Goal: Transaction & Acquisition: Book appointment/travel/reservation

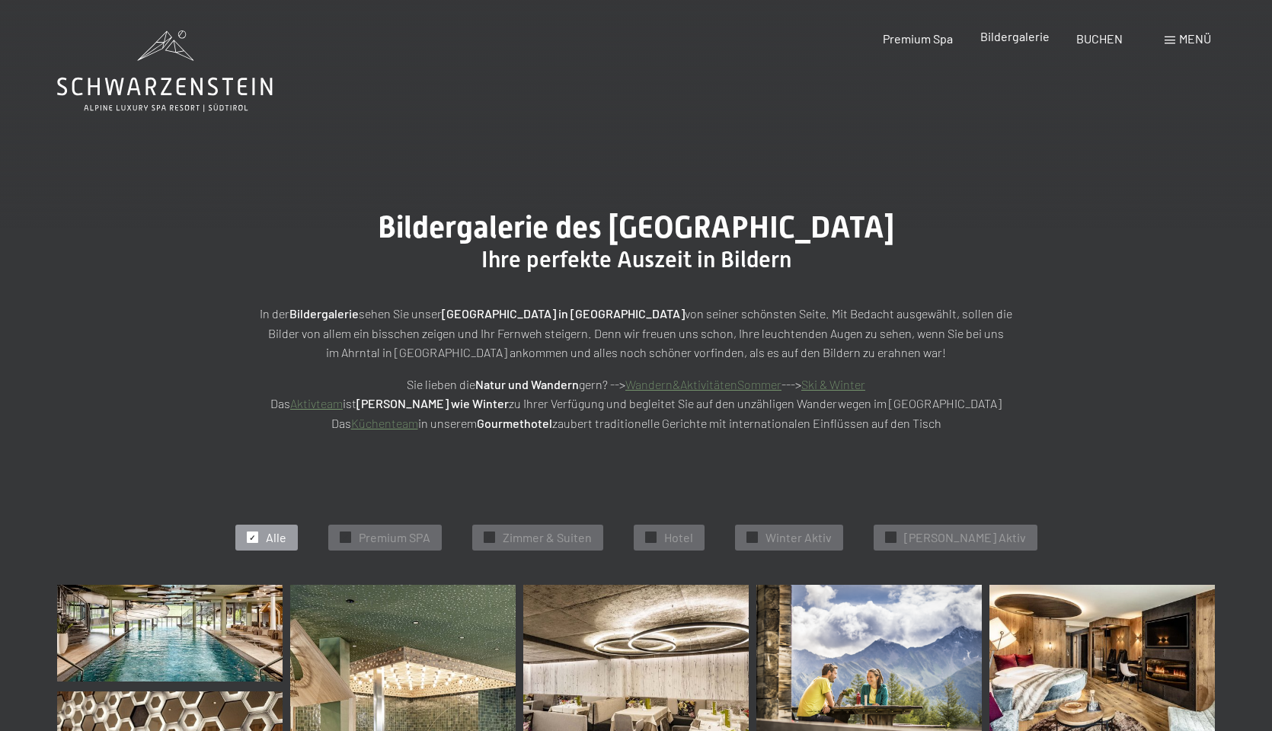
click at [1031, 45] on div "Premium Spa Bildergalerie BUCHEN" at bounding box center [989, 38] width 320 height 17
click at [1104, 43] on span "BUCHEN" at bounding box center [1099, 36] width 46 height 14
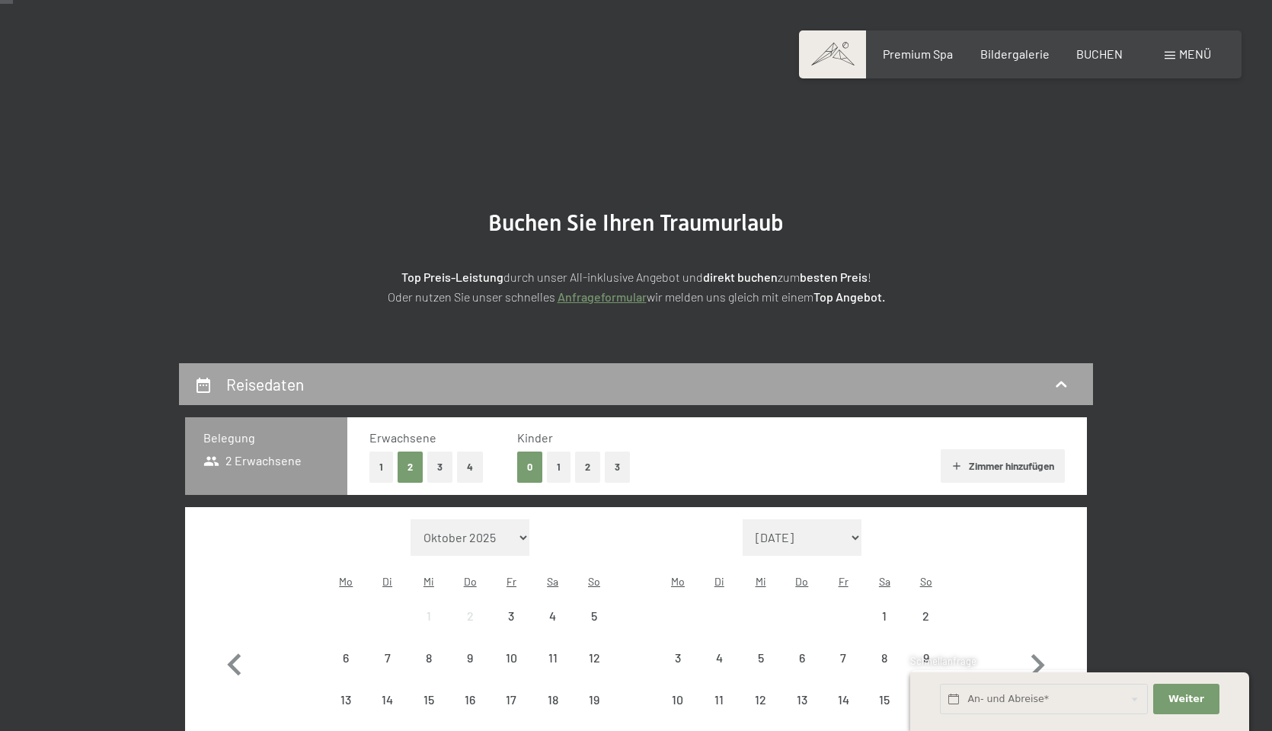
scroll to position [85, 0]
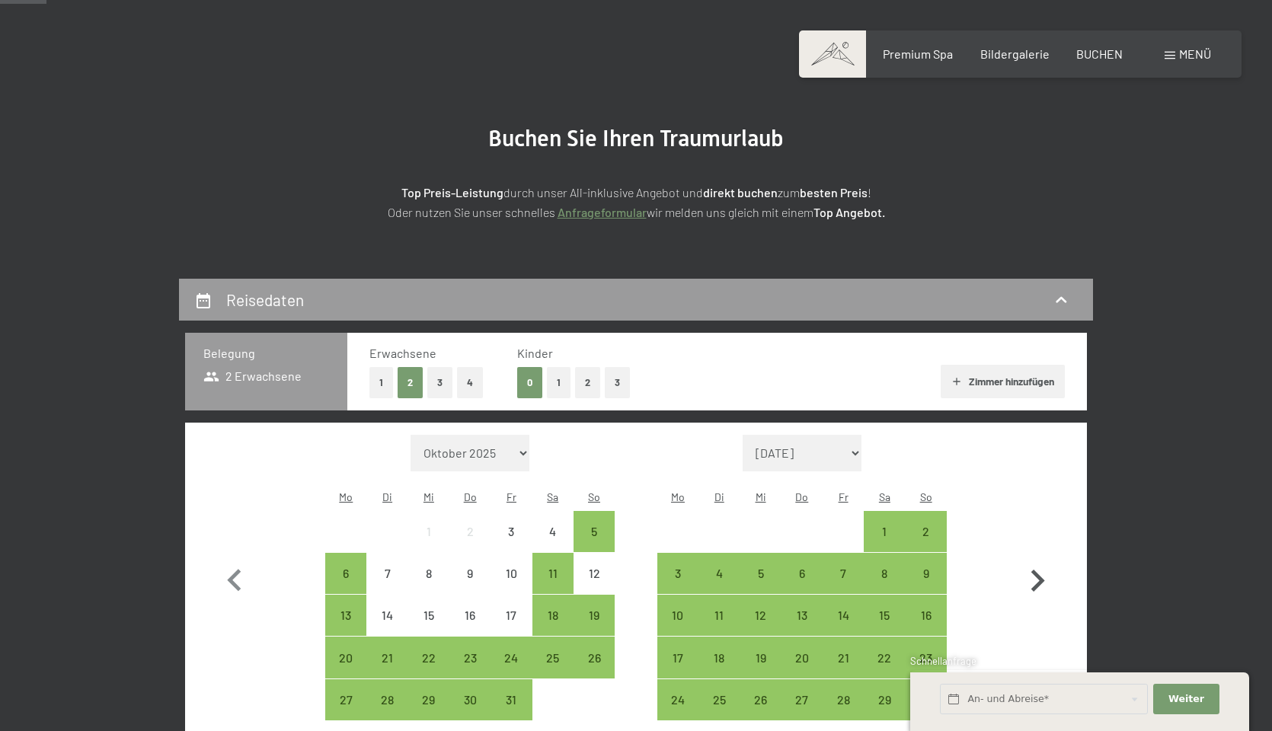
click at [1035, 570] on icon "button" at bounding box center [1038, 581] width 14 height 22
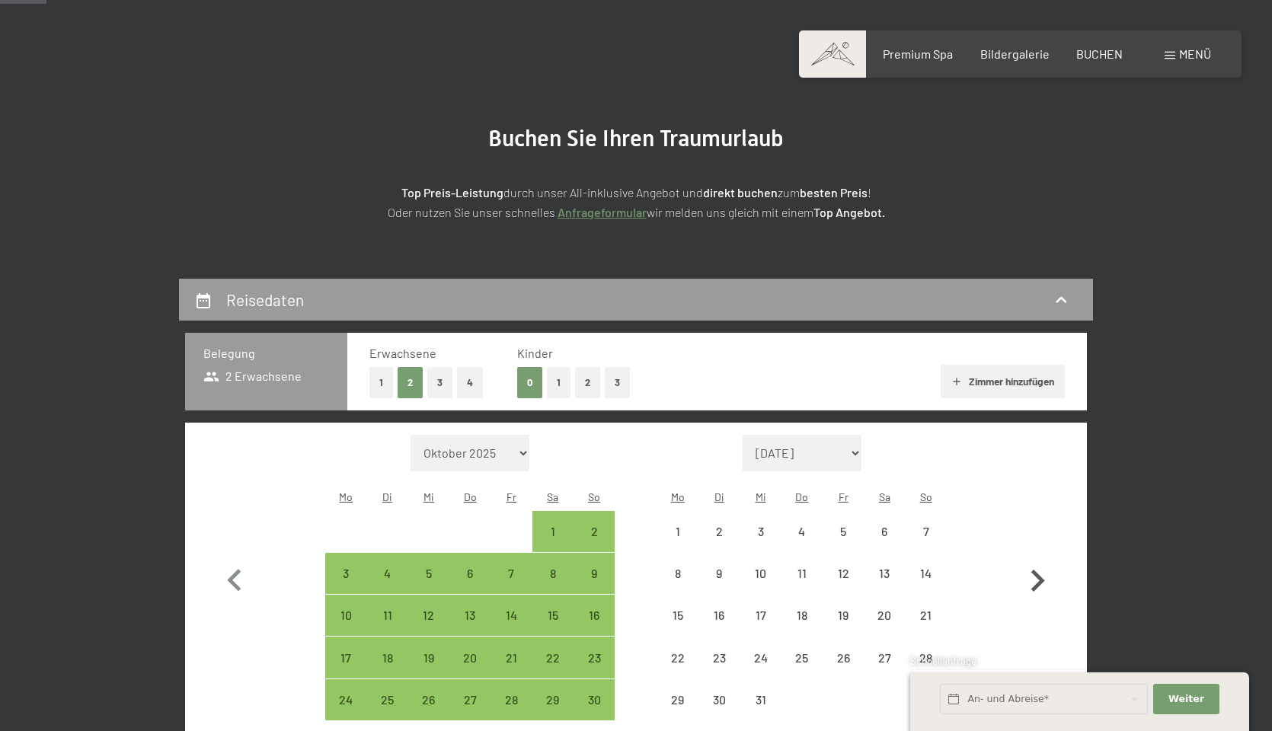
click at [1035, 570] on icon "button" at bounding box center [1038, 581] width 14 height 22
select select "2025-12-01"
select select "2026-01-01"
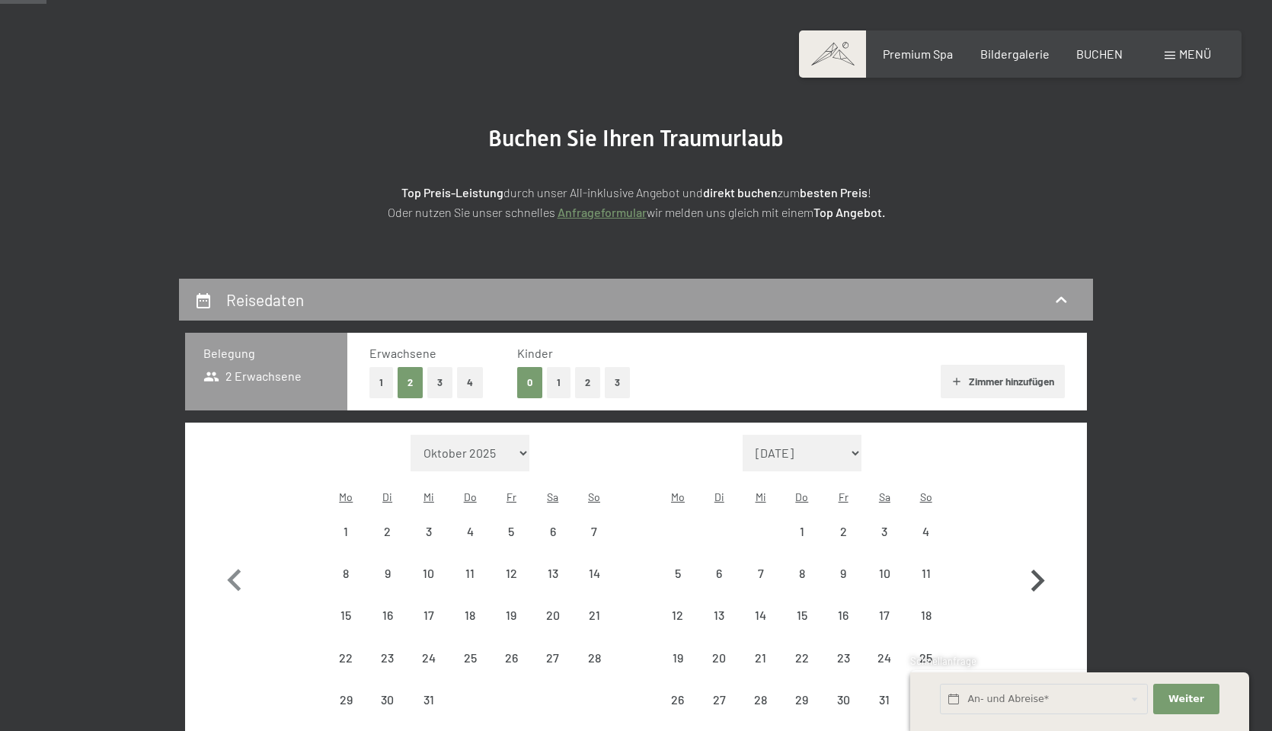
click at [1035, 570] on icon "button" at bounding box center [1038, 581] width 14 height 22
select select "2026-01-01"
select select "2026-02-01"
click at [1034, 570] on icon "button" at bounding box center [1038, 581] width 14 height 22
select select "2026-02-01"
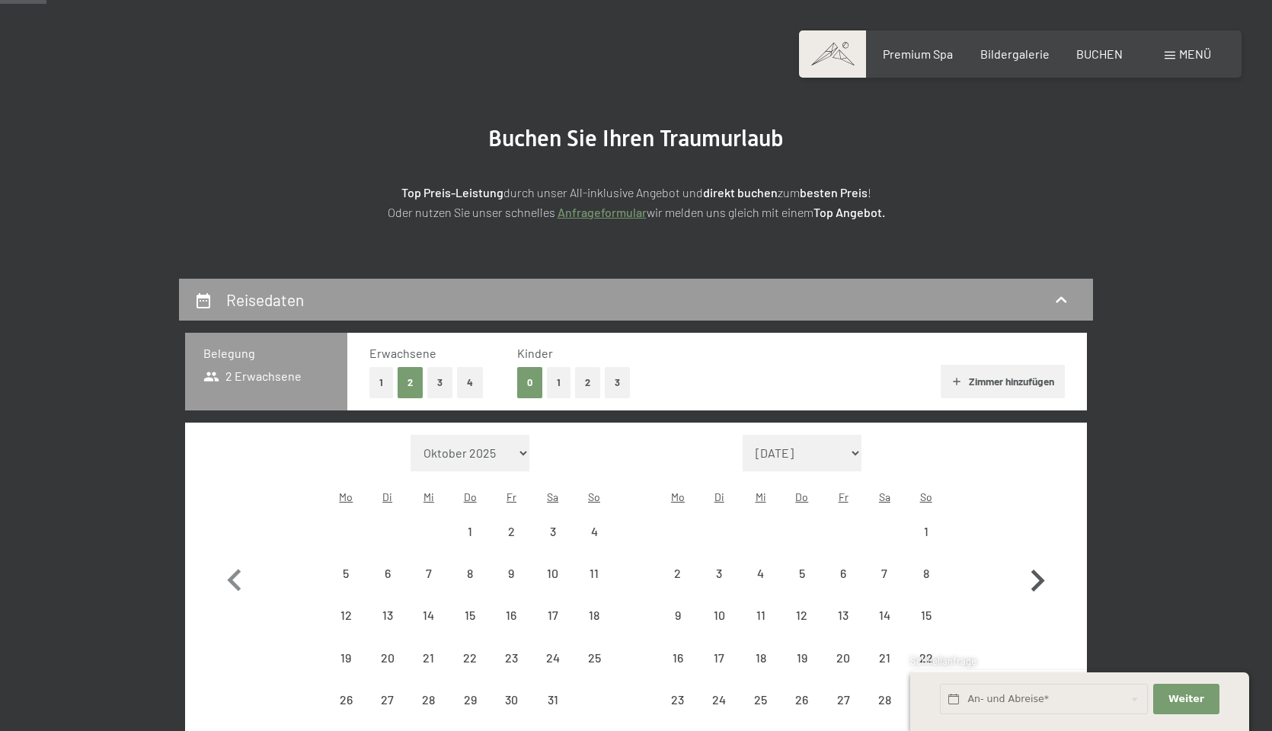
select select "2026-03-01"
click at [1034, 561] on button "button" at bounding box center [1037, 599] width 44 height 328
select select "2026-03-01"
select select "2026-04-01"
click at [1034, 561] on button "button" at bounding box center [1037, 599] width 44 height 328
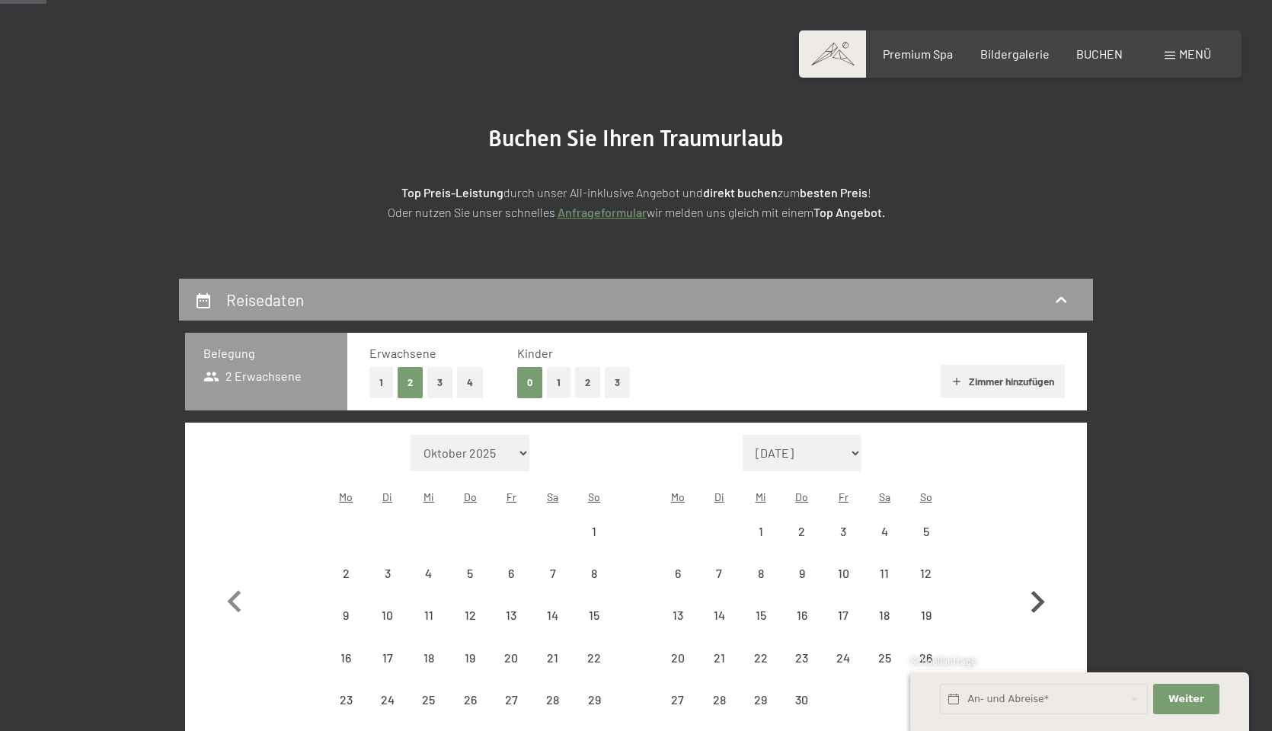
select select "2026-04-01"
select select "2026-05-01"
select select "2026-04-01"
select select "2026-05-01"
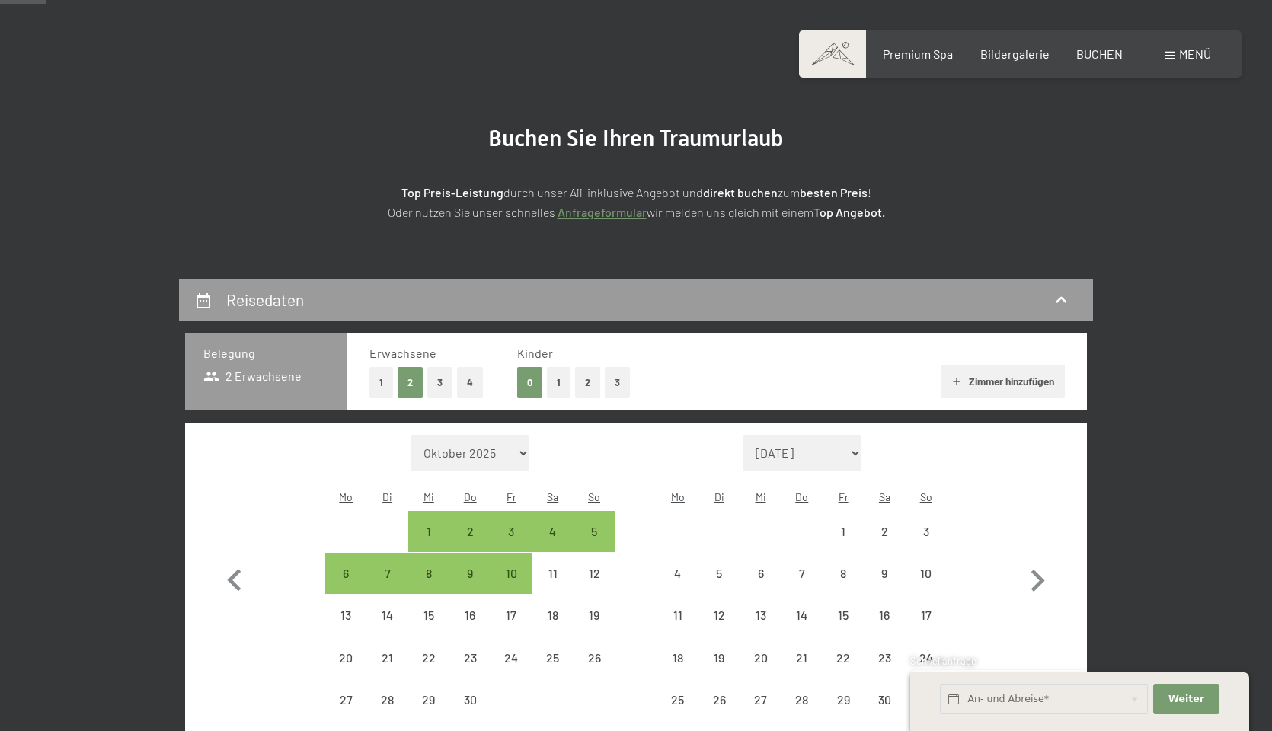
select select "2026-04-01"
select select "2026-05-01"
